Goal: Task Accomplishment & Management: Use online tool/utility

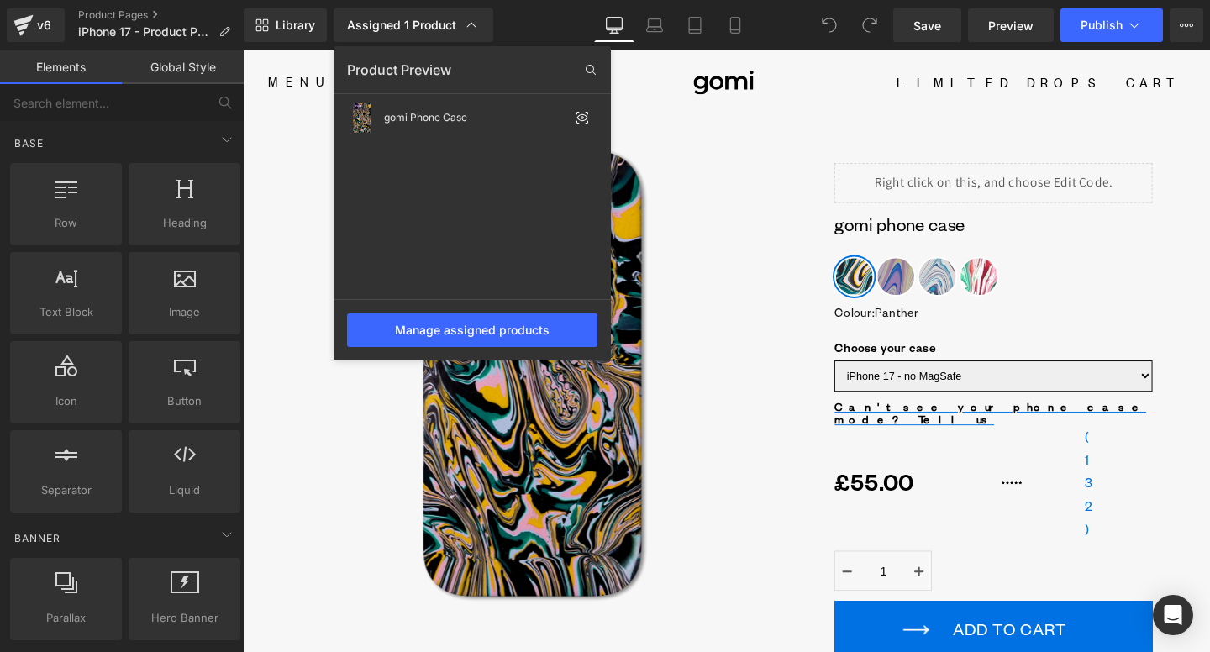
click at [530, 271] on div "gomi Phone Case" at bounding box center [472, 198] width 277 height 202
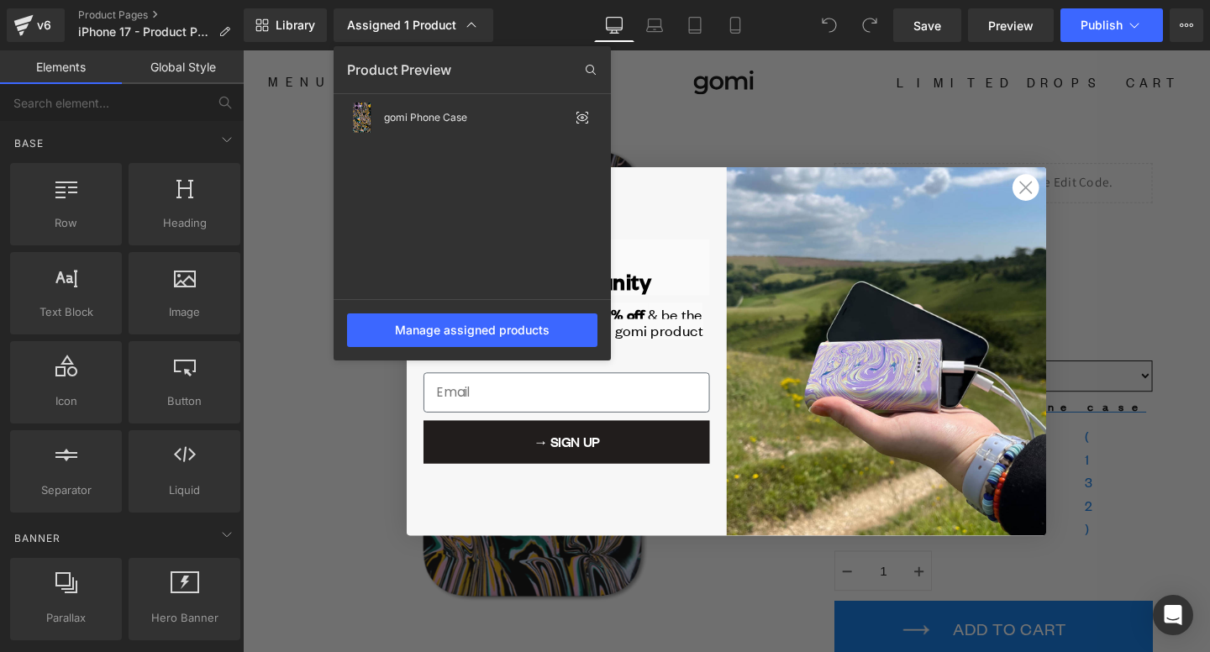
click at [1049, 192] on div at bounding box center [726, 351] width 967 height 602
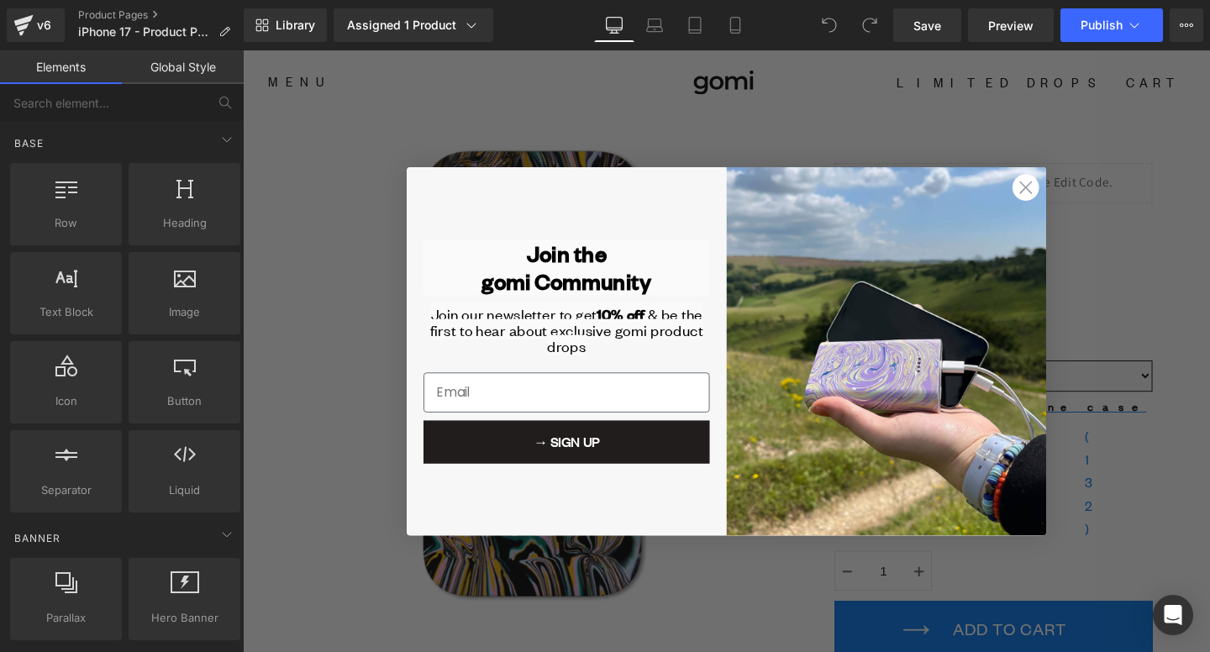
click at [1064, 196] on icon "Close dialog" at bounding box center [1067, 195] width 12 height 12
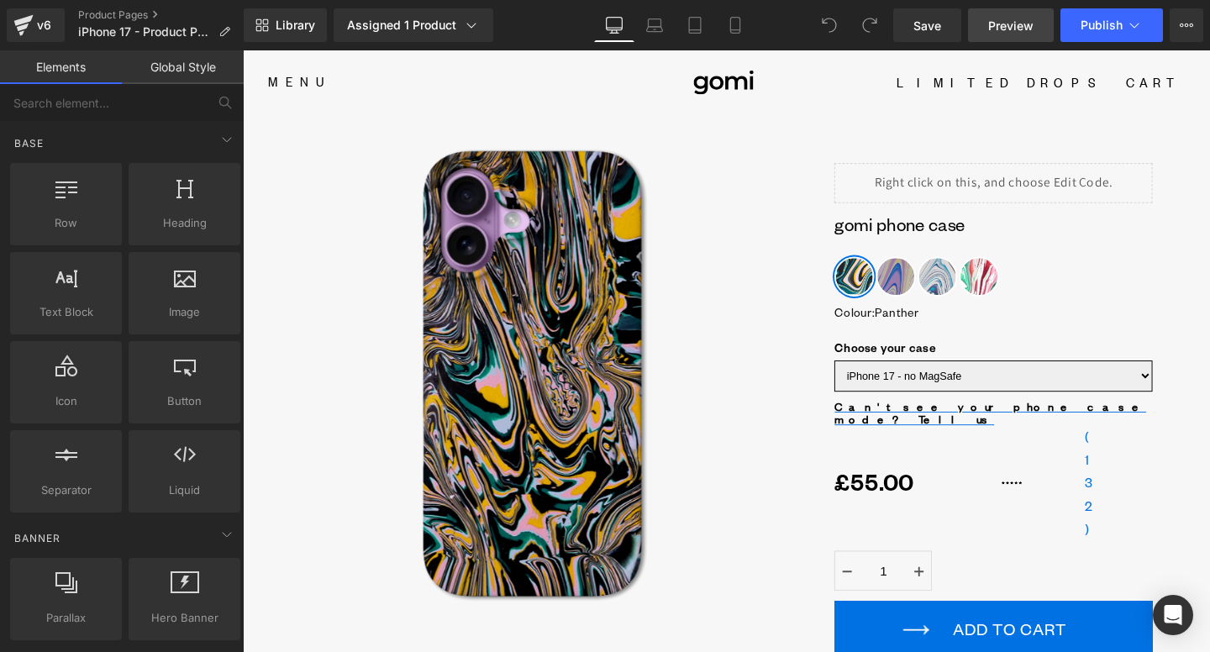
click at [997, 23] on span "Preview" at bounding box center [1010, 26] width 45 height 18
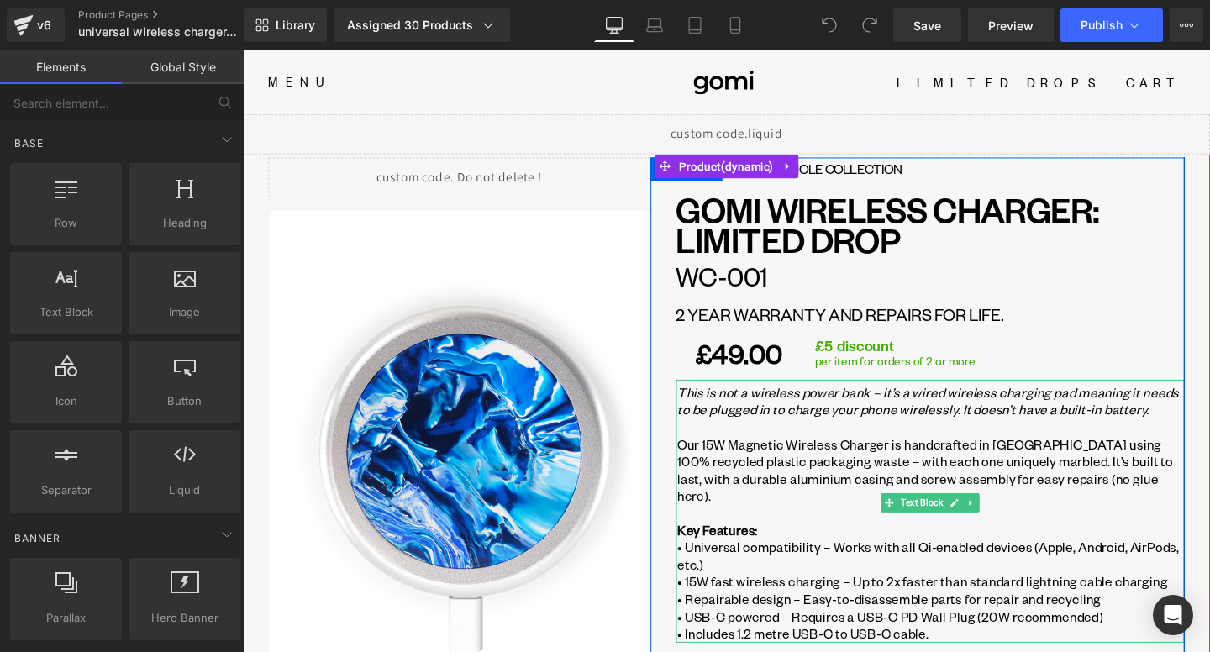
click at [761, 464] on p "Our 15W Magnetic Wireless Charger is handcrafted in Brighton using 100% recycle…" at bounding box center [966, 491] width 533 height 72
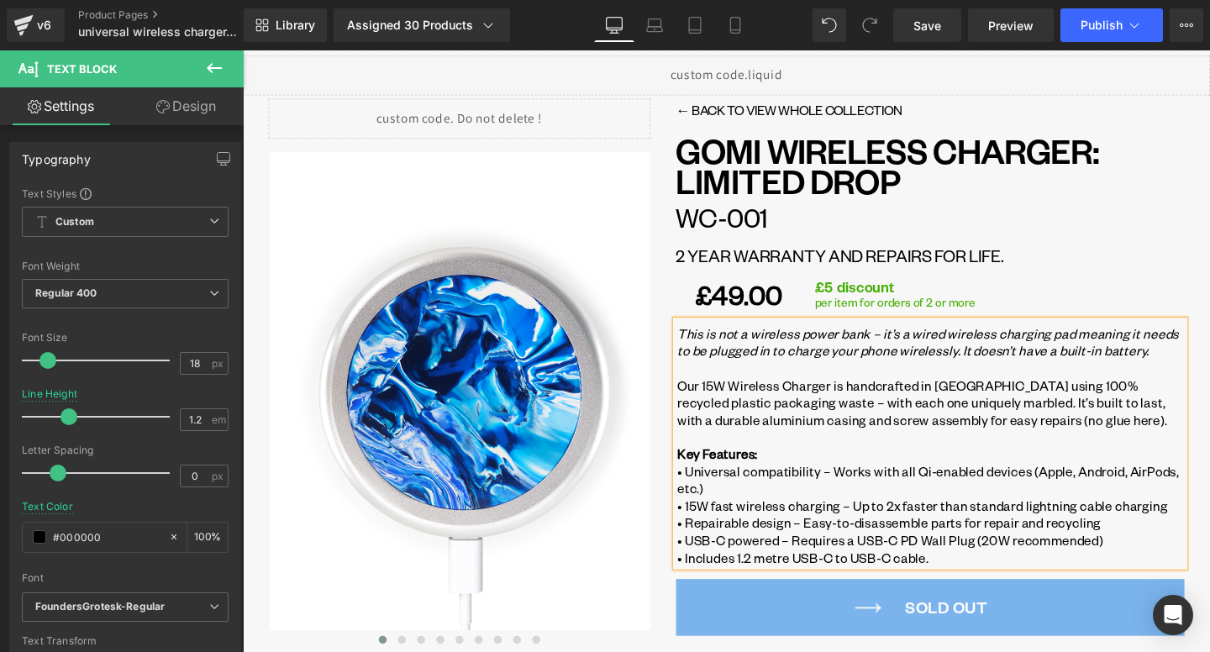
scroll to position [63, 0]
drag, startPoint x: 730, startPoint y: 27, endPoint x: 277, endPoint y: 306, distance: 532.0
click at [730, 27] on icon at bounding box center [735, 25] width 17 height 17
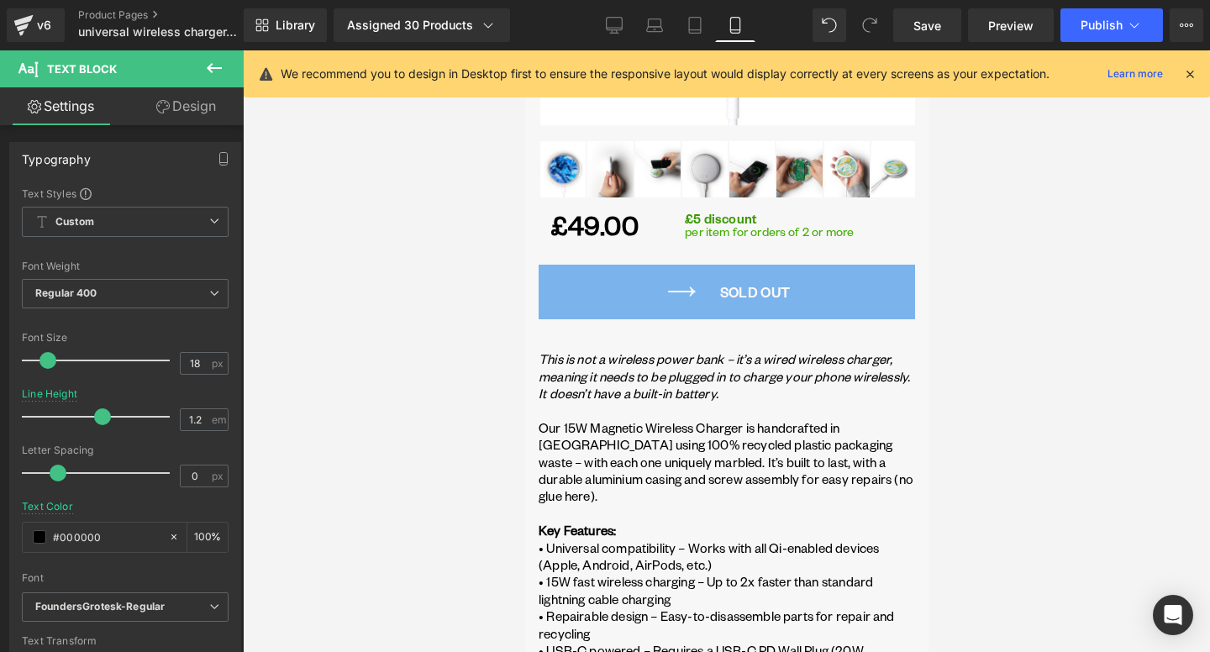
scroll to position [750, 0]
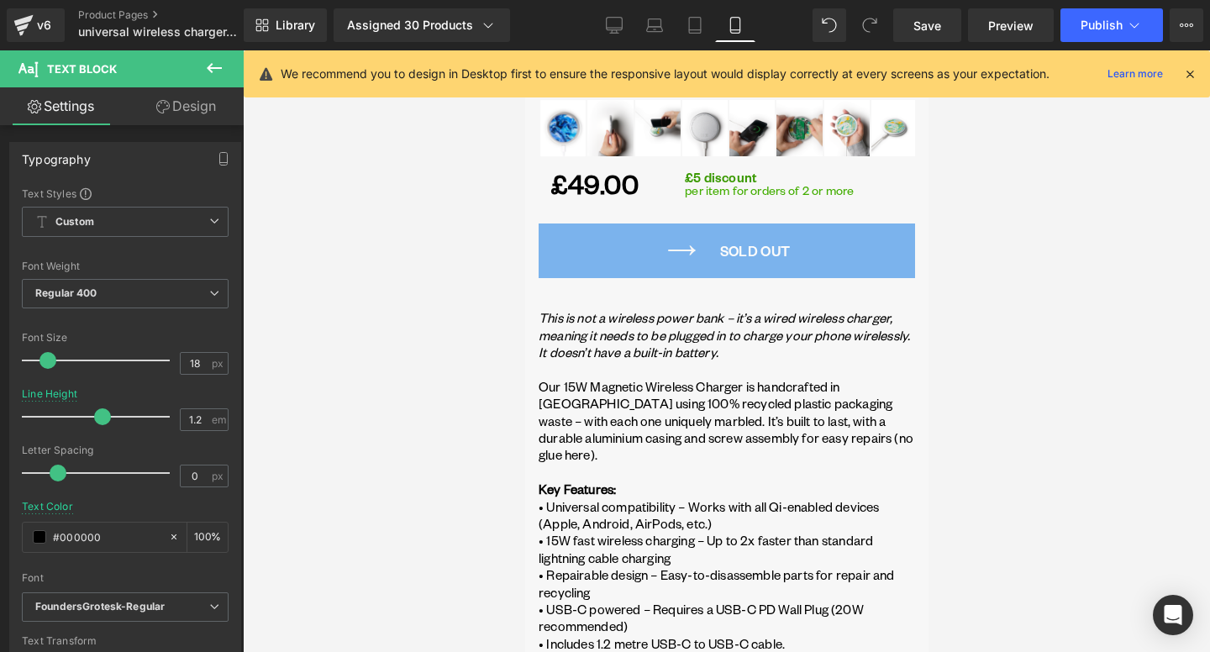
click at [619, 390] on p "Our 15W Magnetic Wireless Charger is handcrafted in Brighton using 100% recycle…" at bounding box center [726, 421] width 376 height 86
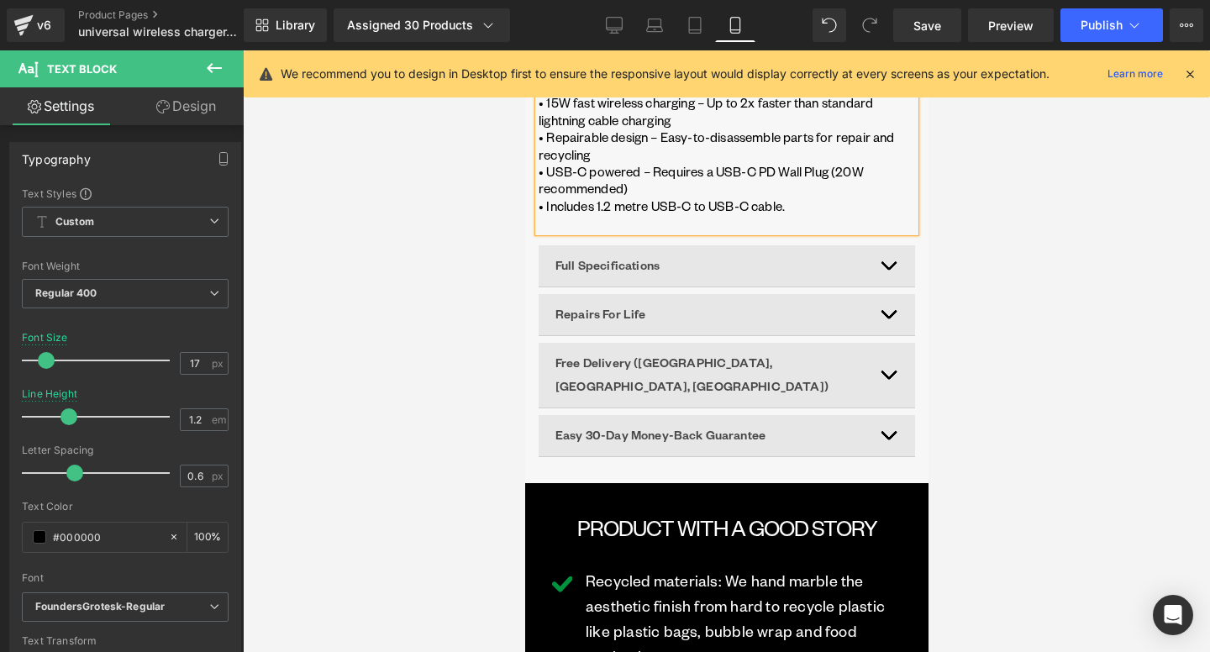
scroll to position [1106, 0]
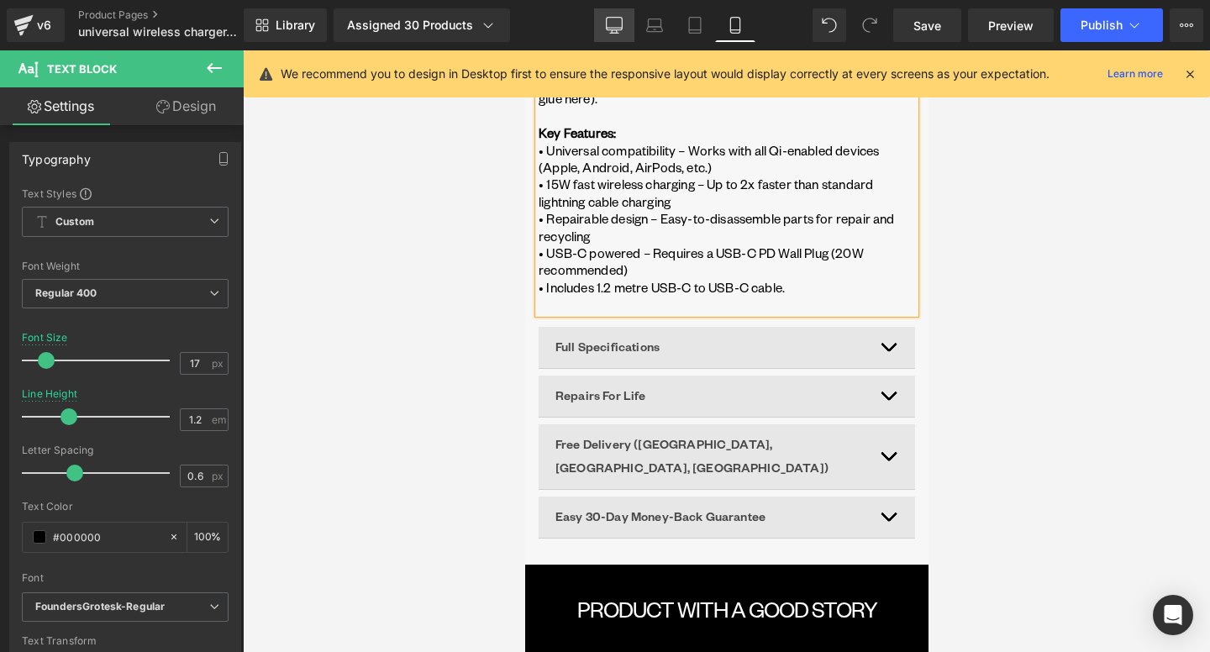
drag, startPoint x: 618, startPoint y: 36, endPoint x: 450, endPoint y: 123, distance: 189.0
click at [618, 36] on link "Desktop" at bounding box center [614, 25] width 40 height 34
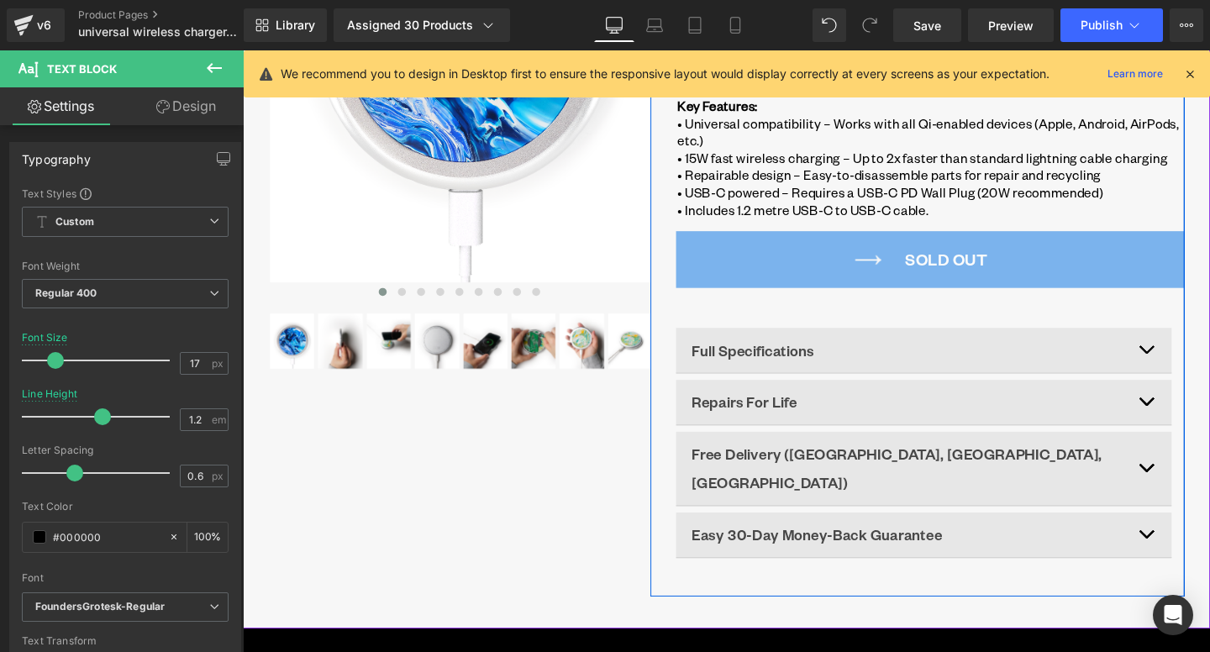
scroll to position [497, 0]
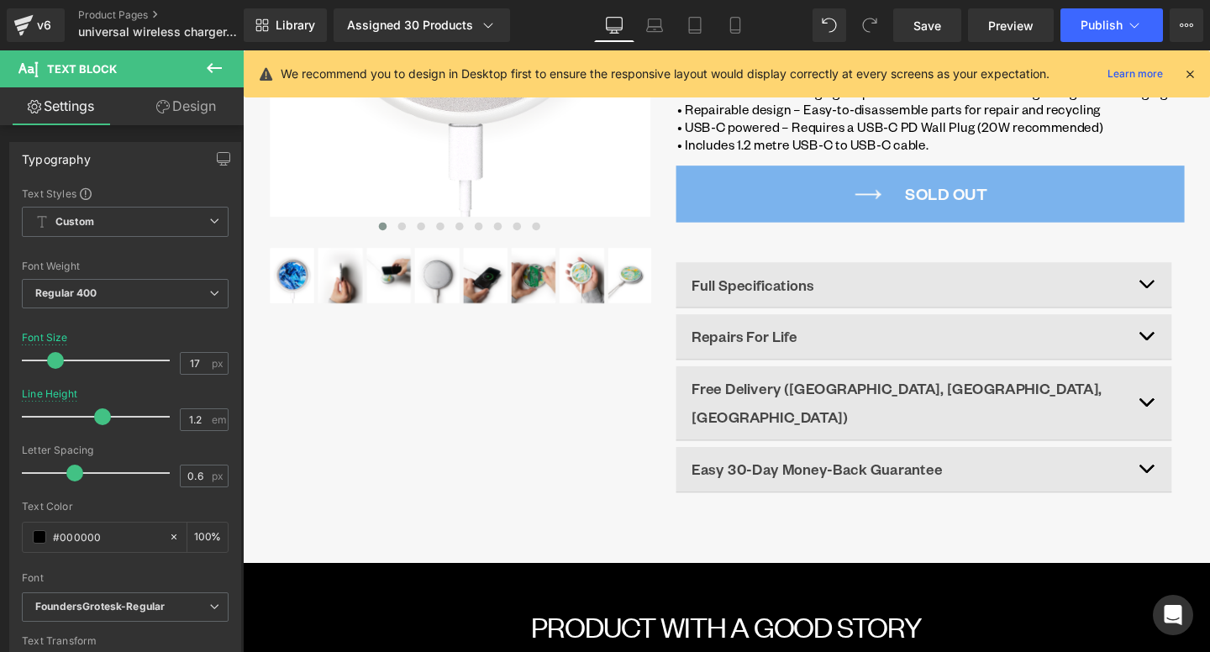
click at [215, 73] on icon at bounding box center [214, 68] width 20 height 20
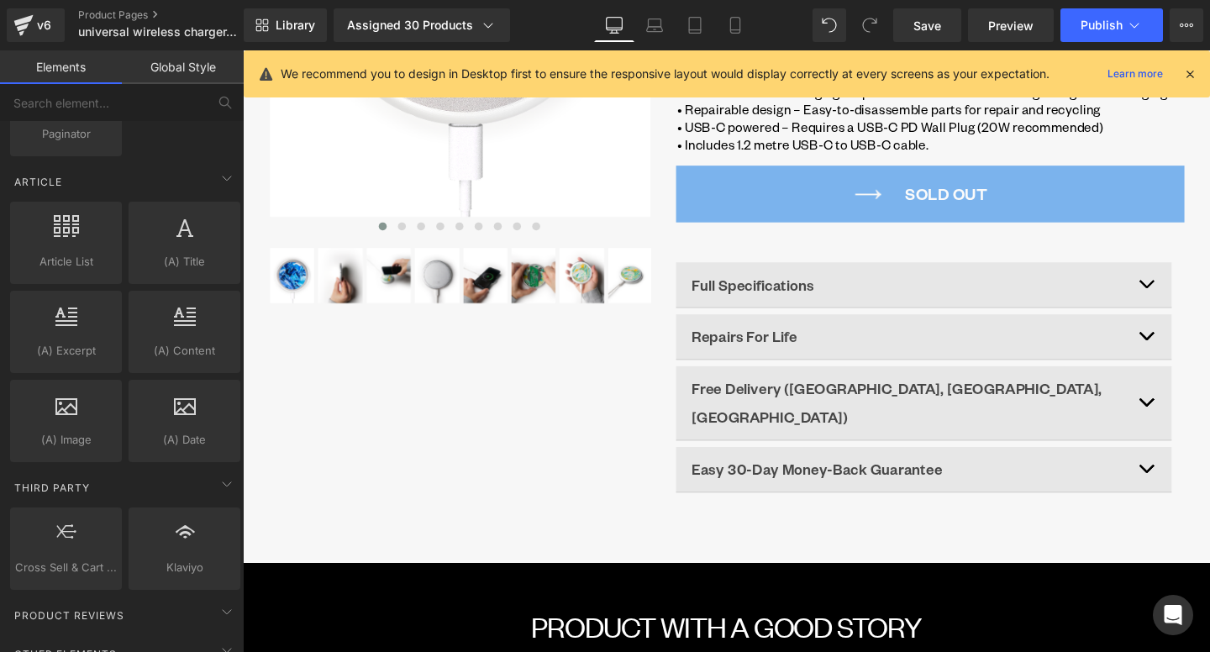
scroll to position [3266, 0]
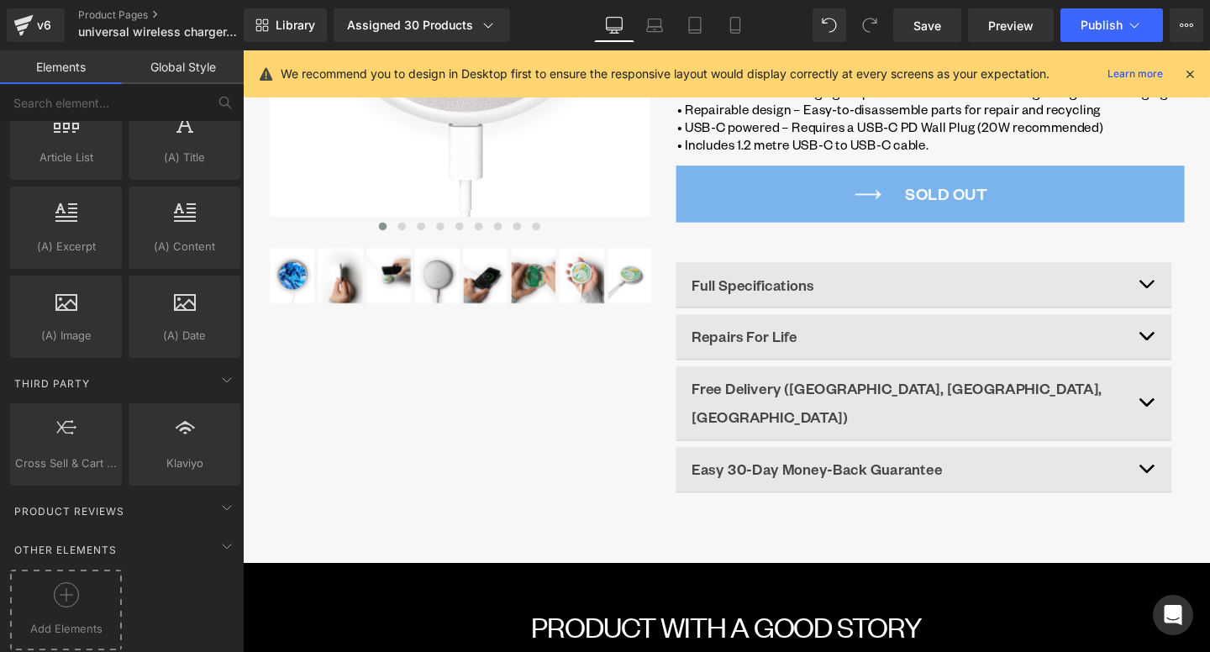
click at [91, 582] on div at bounding box center [65, 601] width 103 height 38
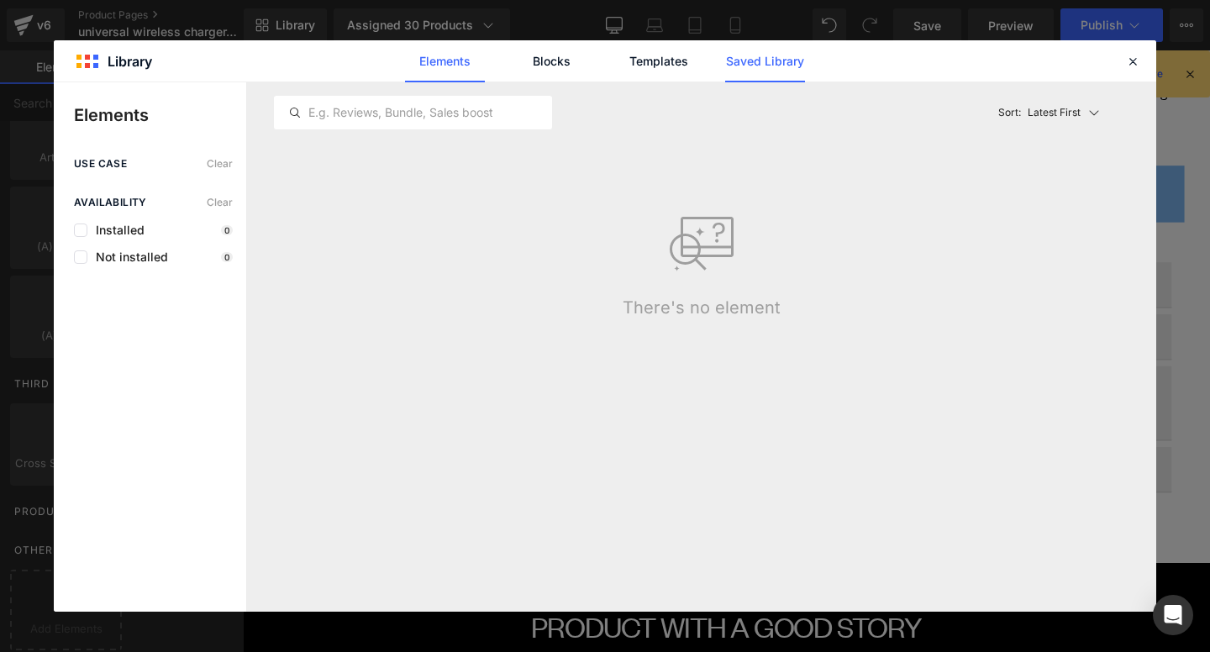
click at [770, 64] on link "Saved Library" at bounding box center [765, 61] width 80 height 42
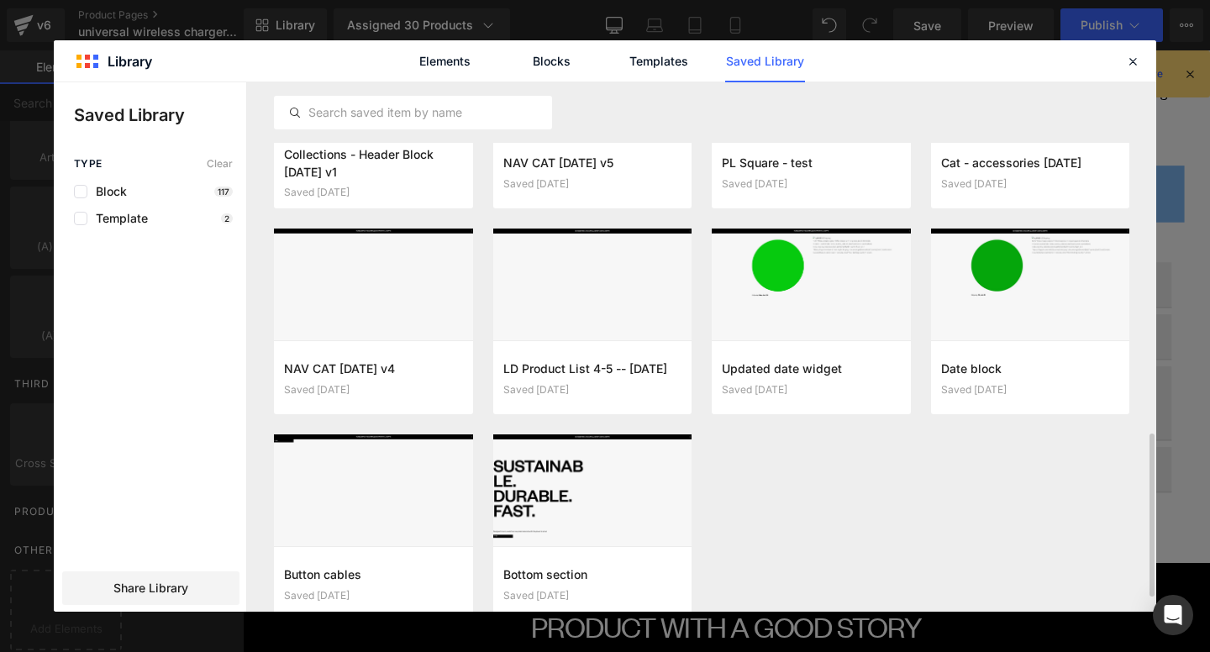
scroll to position [1150, 0]
click at [782, 382] on button "Add to page" at bounding box center [794, 377] width 145 height 27
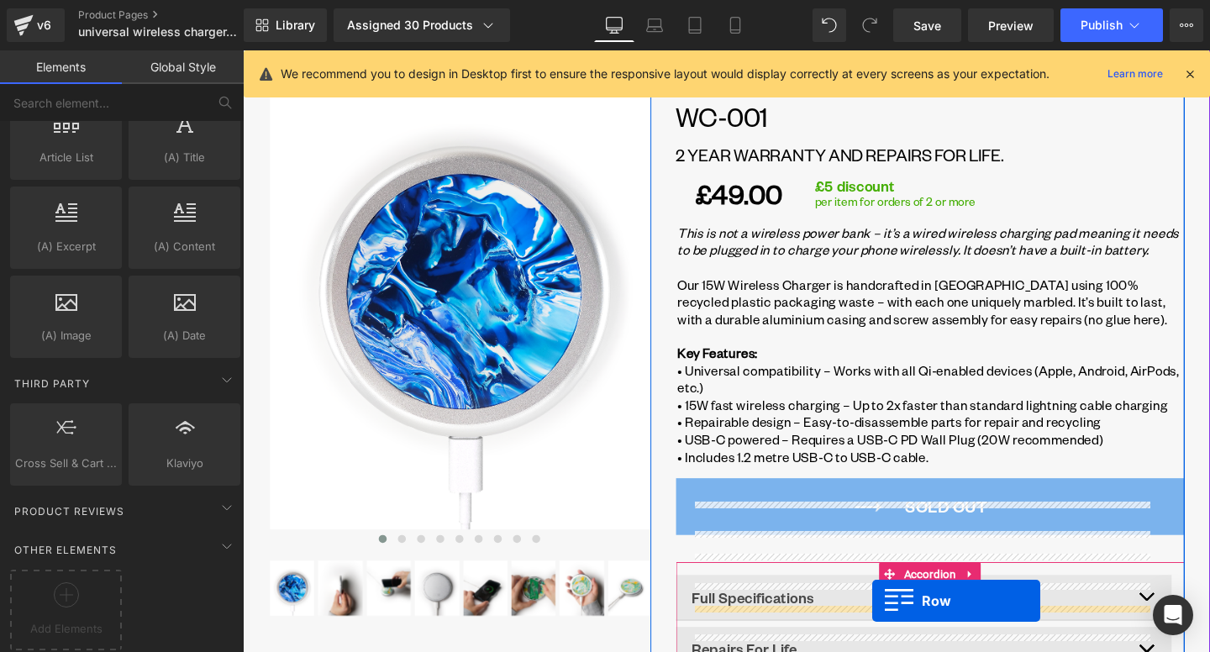
scroll to position [269, 0]
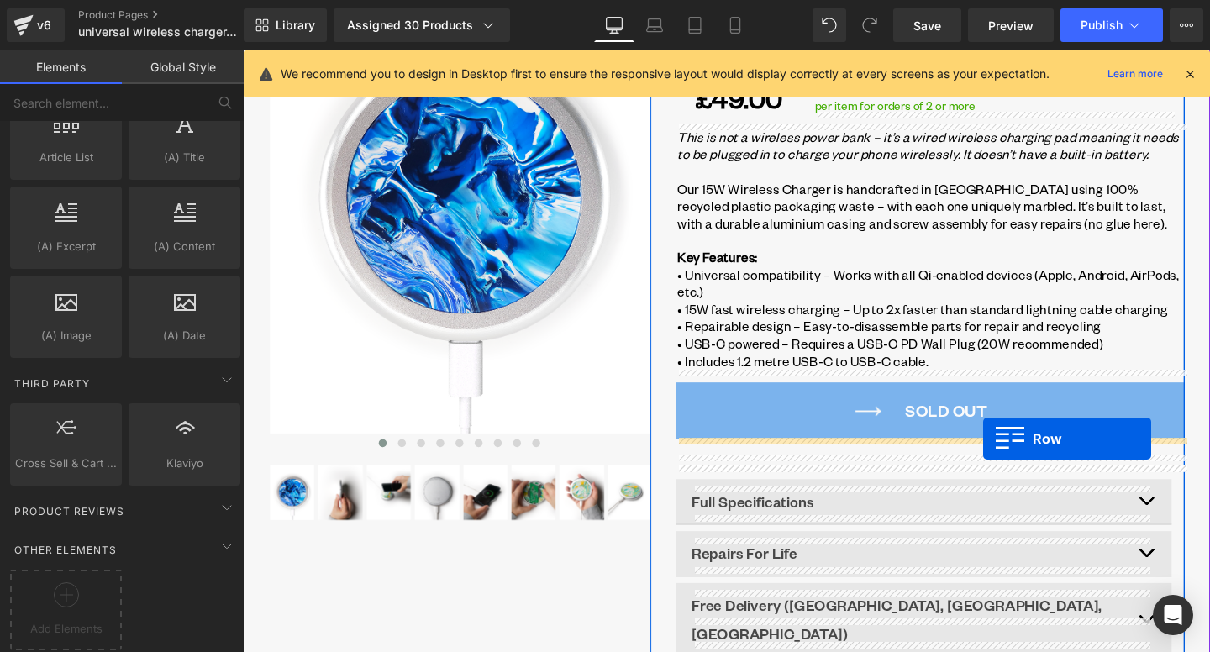
drag, startPoint x: 257, startPoint y: 202, endPoint x: 1021, endPoint y: 459, distance: 806.0
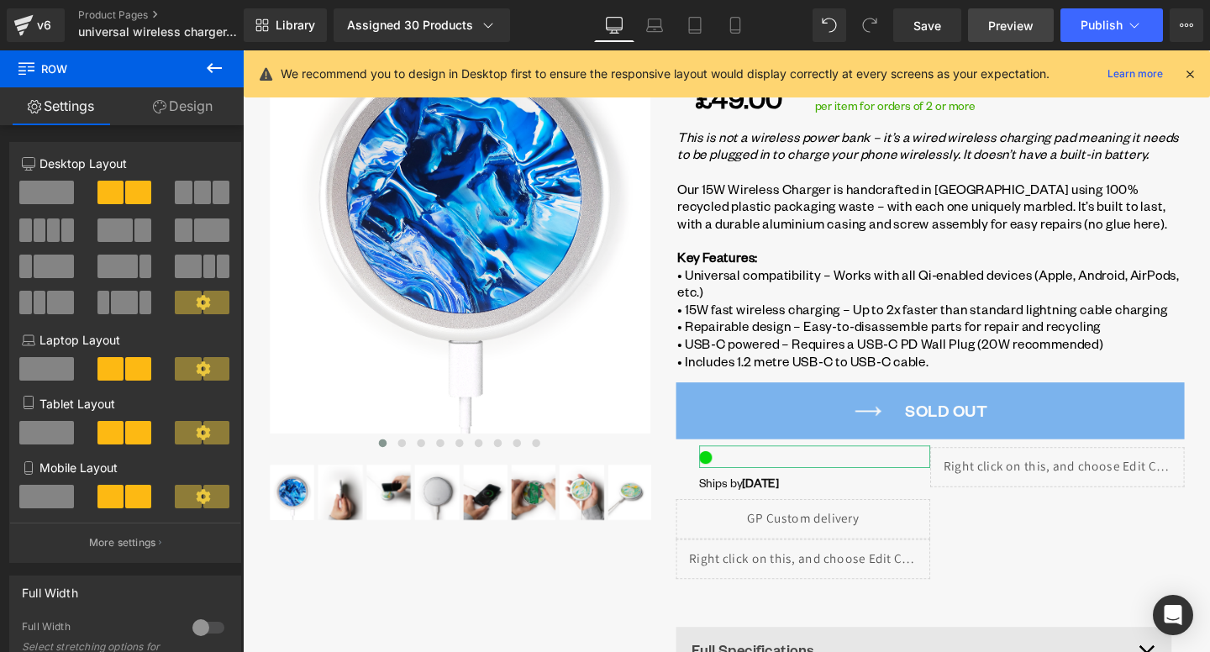
click at [1005, 31] on span "Preview" at bounding box center [1010, 26] width 45 height 18
click at [1108, 29] on span "Publish" at bounding box center [1102, 24] width 42 height 13
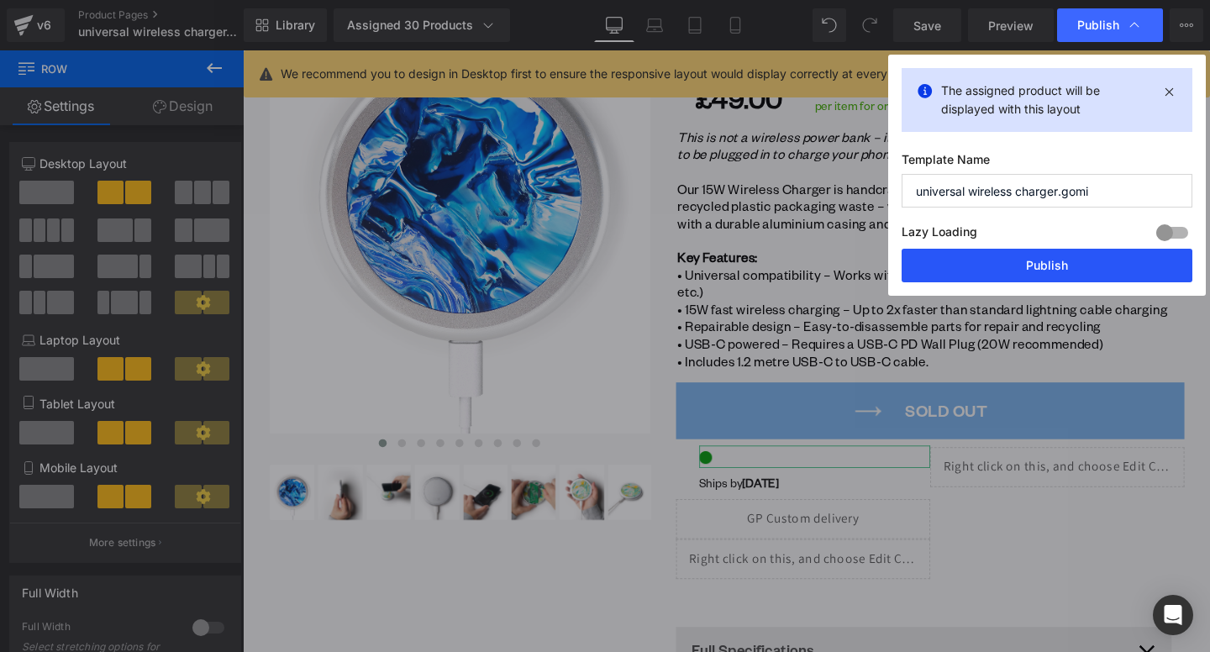
click at [1088, 271] on button "Publish" at bounding box center [1047, 266] width 291 height 34
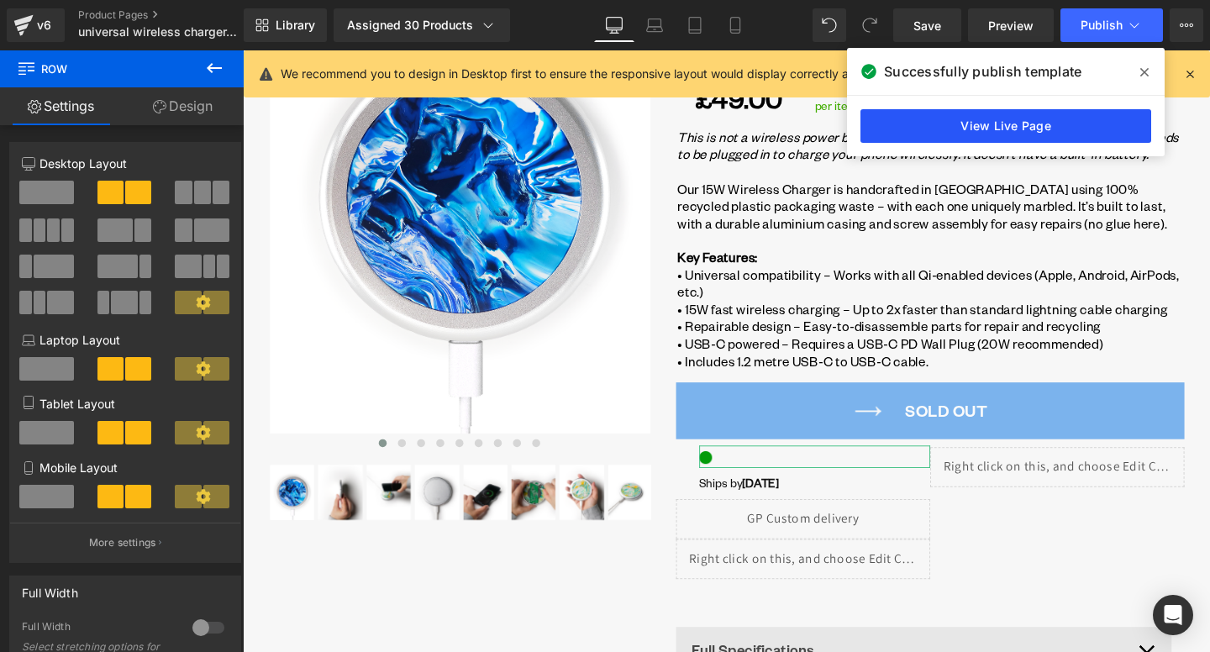
click at [908, 124] on link "View Live Page" at bounding box center [1006, 126] width 291 height 34
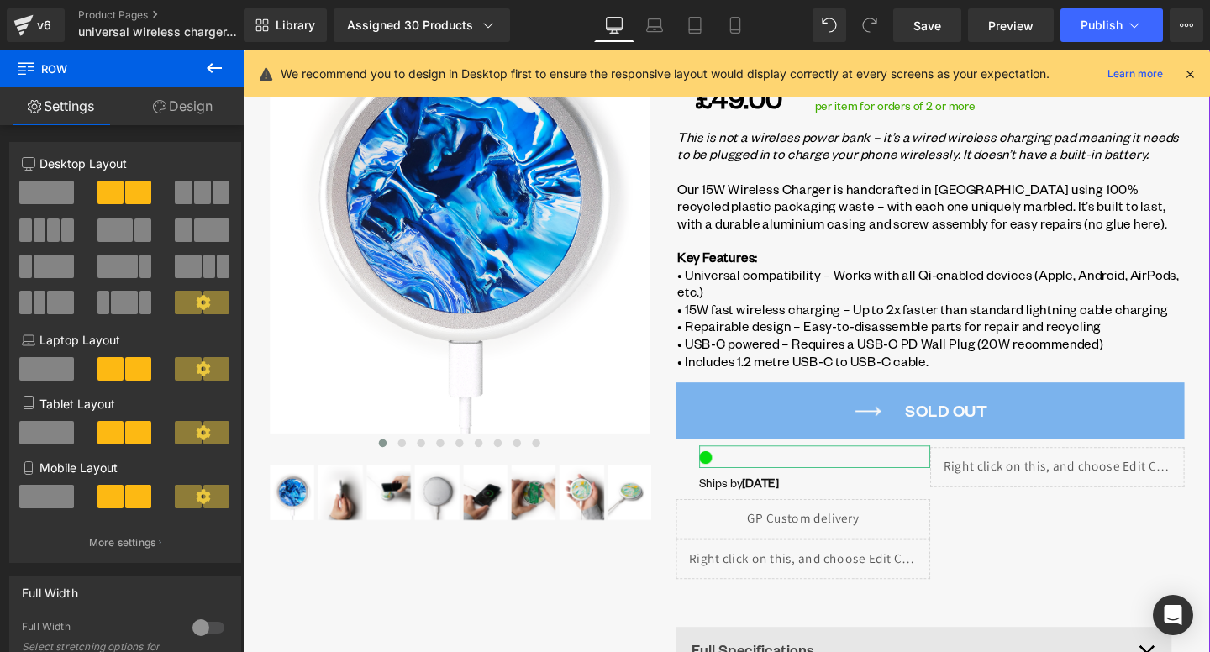
click at [908, 206] on p "Our 15W Wireless Charger is handcrafted in Brighton using 100% recycled plastic…" at bounding box center [966, 214] width 533 height 55
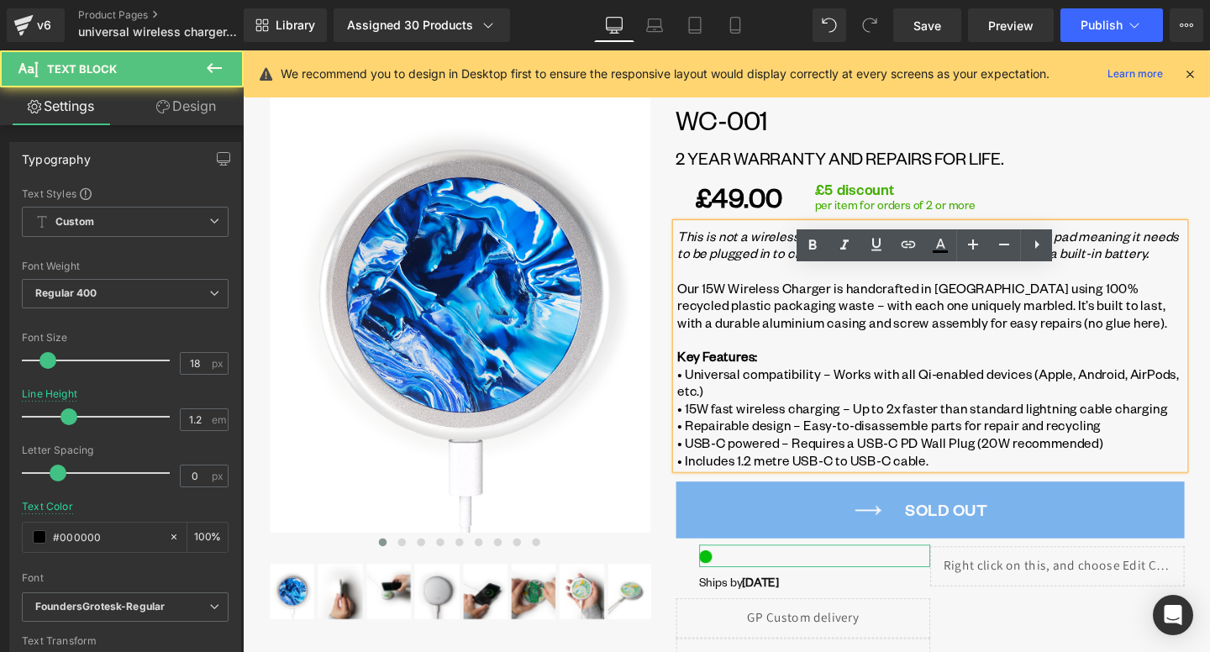
scroll to position [0, 0]
